Goal: Task Accomplishment & Management: Manage account settings

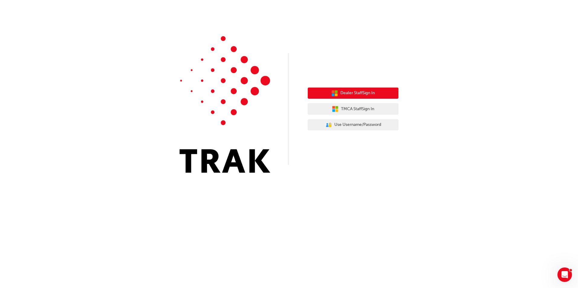
click at [372, 94] on span "Dealer Staff Sign In" at bounding box center [357, 93] width 34 height 7
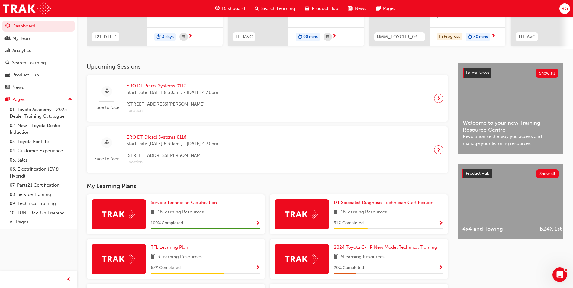
scroll to position [151, 0]
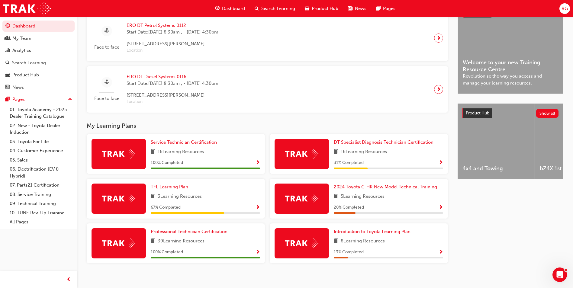
click at [323, 155] on div at bounding box center [302, 154] width 54 height 30
click at [341, 144] on span "DT Specialist Diagnosis Technician Certification" at bounding box center [384, 142] width 100 height 5
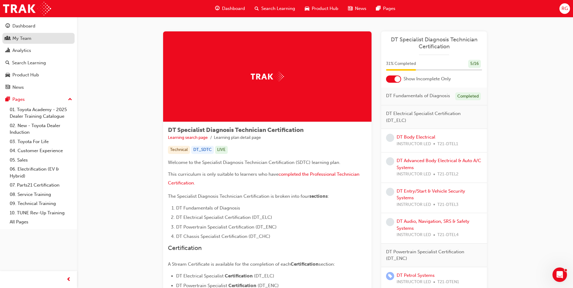
click at [21, 37] on div "My Team" at bounding box center [21, 38] width 19 height 7
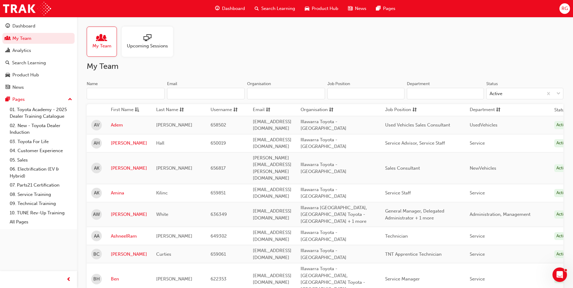
click at [157, 43] on span "Upcoming Sessions" at bounding box center [147, 46] width 41 height 7
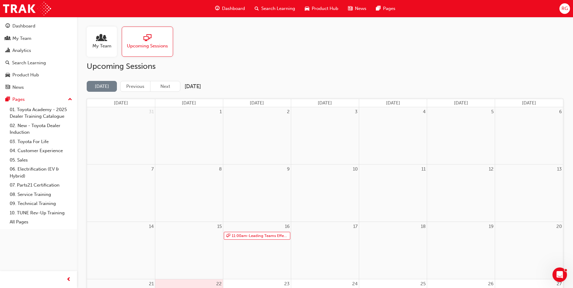
click at [112, 41] on div "My Team" at bounding box center [102, 42] width 30 height 30
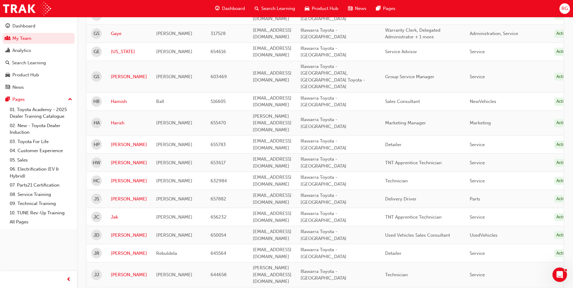
scroll to position [786, 0]
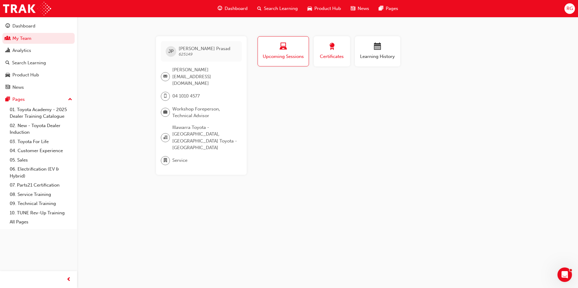
click at [323, 43] on div "button" at bounding box center [331, 47] width 27 height 9
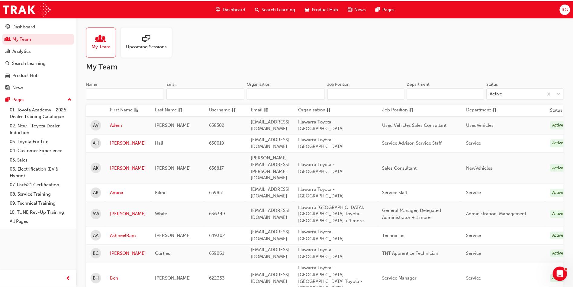
scroll to position [786, 0]
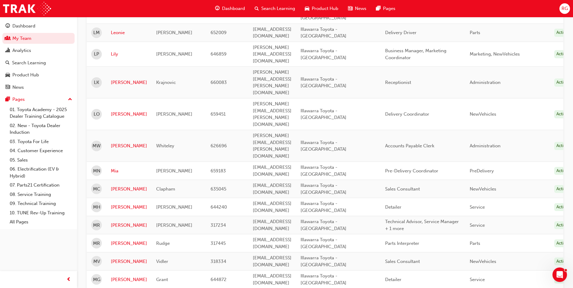
scroll to position [483, 0]
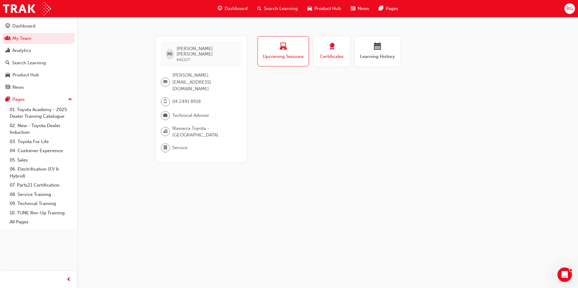
click at [341, 56] on span "Certificates" at bounding box center [331, 56] width 27 height 7
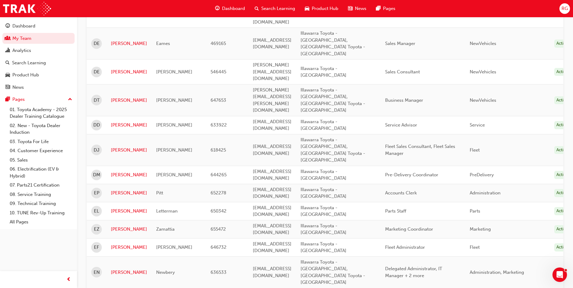
scroll to position [514, 0]
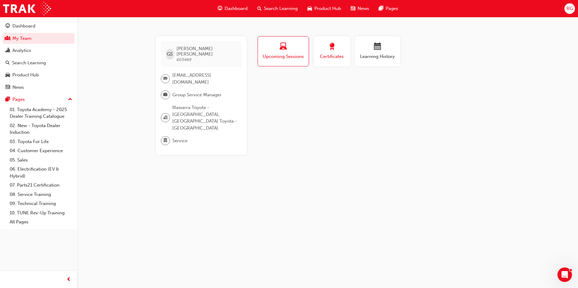
click at [337, 53] on span "Certificates" at bounding box center [331, 56] width 27 height 7
click at [335, 55] on span "Certificates" at bounding box center [332, 56] width 27 height 7
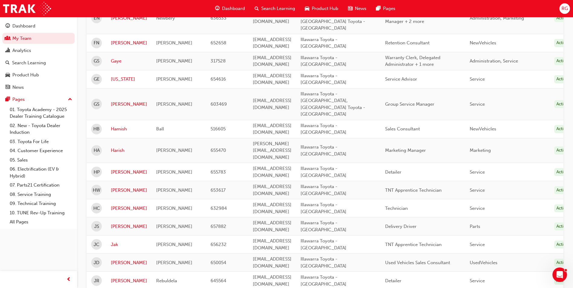
scroll to position [755, 0]
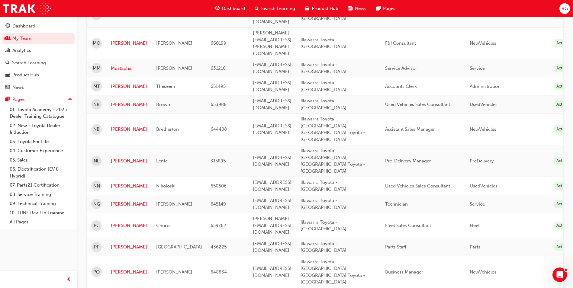
scroll to position [831, 0]
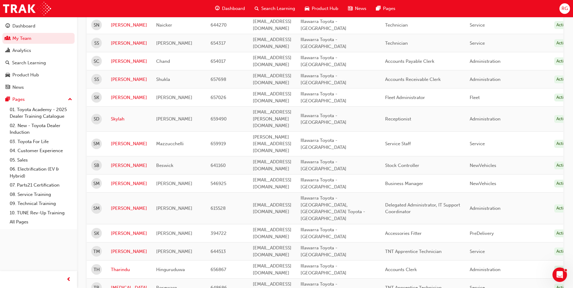
scroll to position [434, 0]
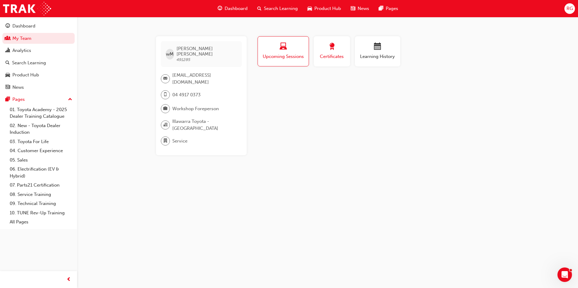
click at [331, 50] on span "award-icon" at bounding box center [331, 47] width 7 height 8
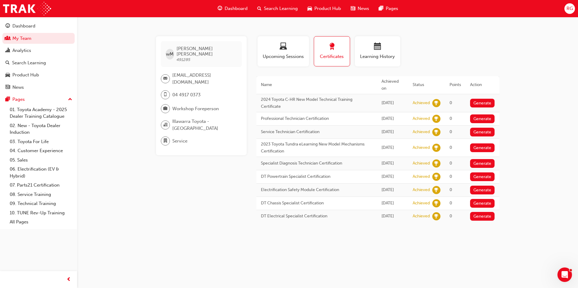
click at [237, 7] on span "Dashboard" at bounding box center [236, 8] width 23 height 7
